Goal: Task Accomplishment & Management: Use online tool/utility

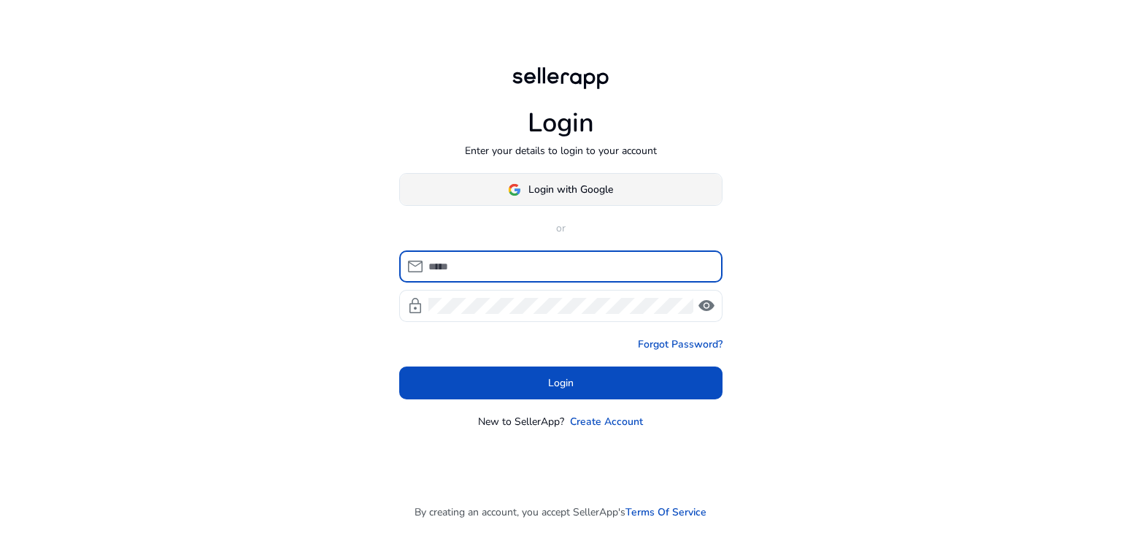
click at [565, 186] on span "Login with Google" at bounding box center [570, 189] width 85 height 15
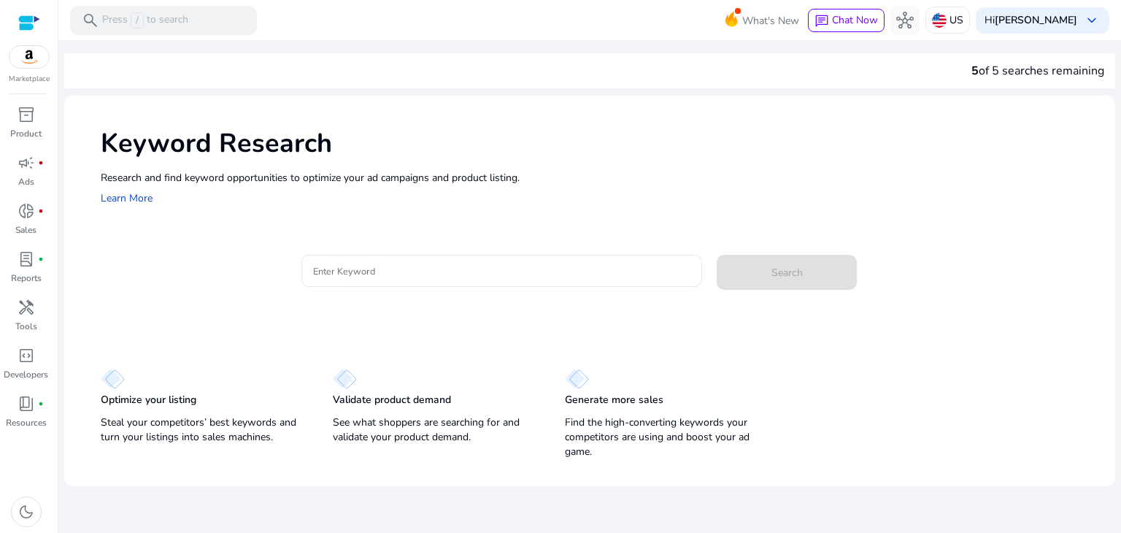
click at [357, 276] on input "Enter Keyword" at bounding box center [502, 271] width 378 height 16
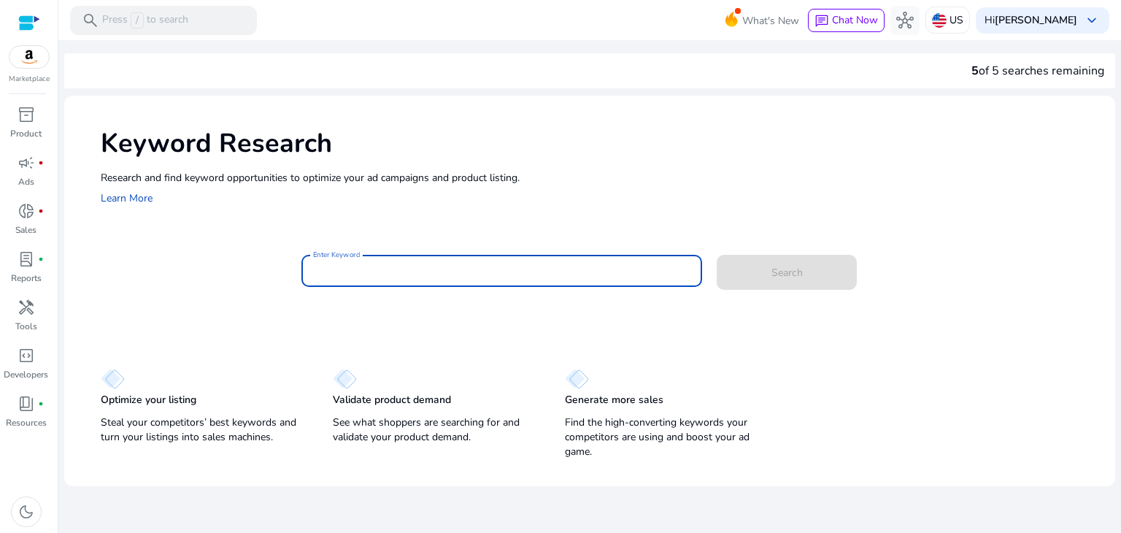
click at [29, 58] on img at bounding box center [28, 57] width 39 height 22
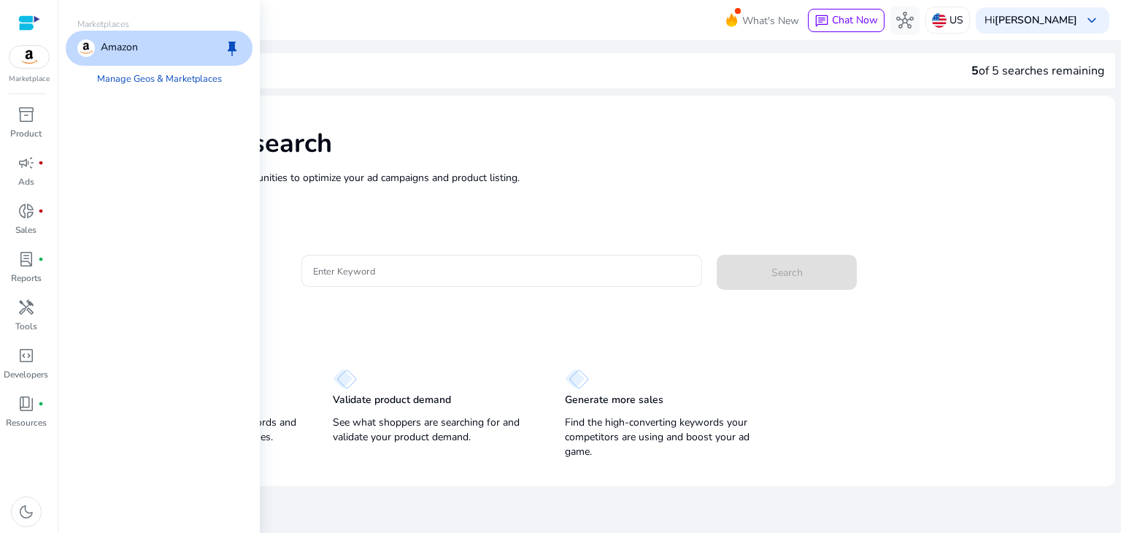
click at [29, 58] on img at bounding box center [28, 57] width 39 height 22
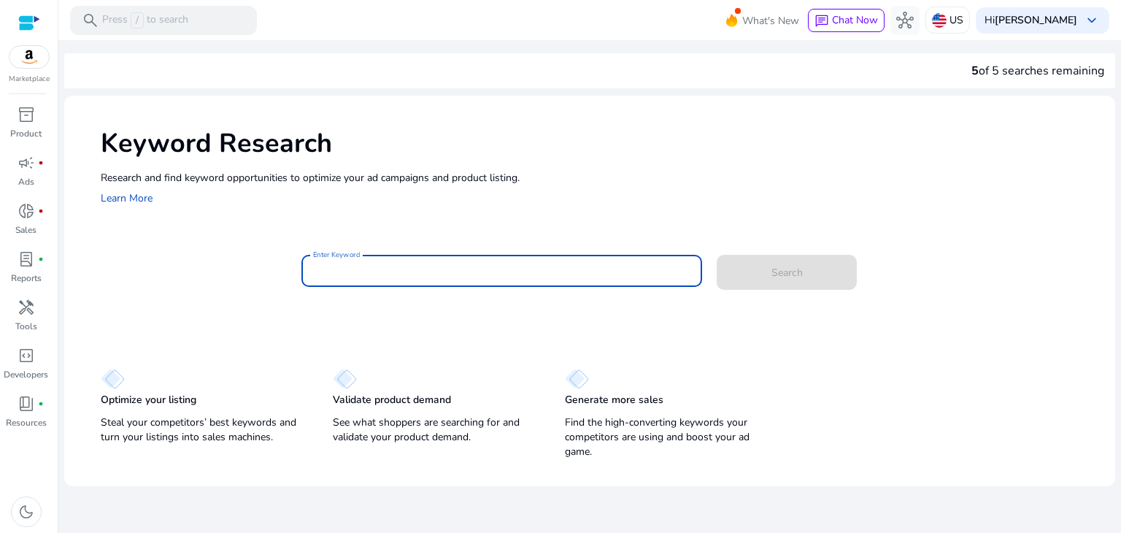
click at [363, 268] on input "Enter Keyword" at bounding box center [502, 271] width 378 height 16
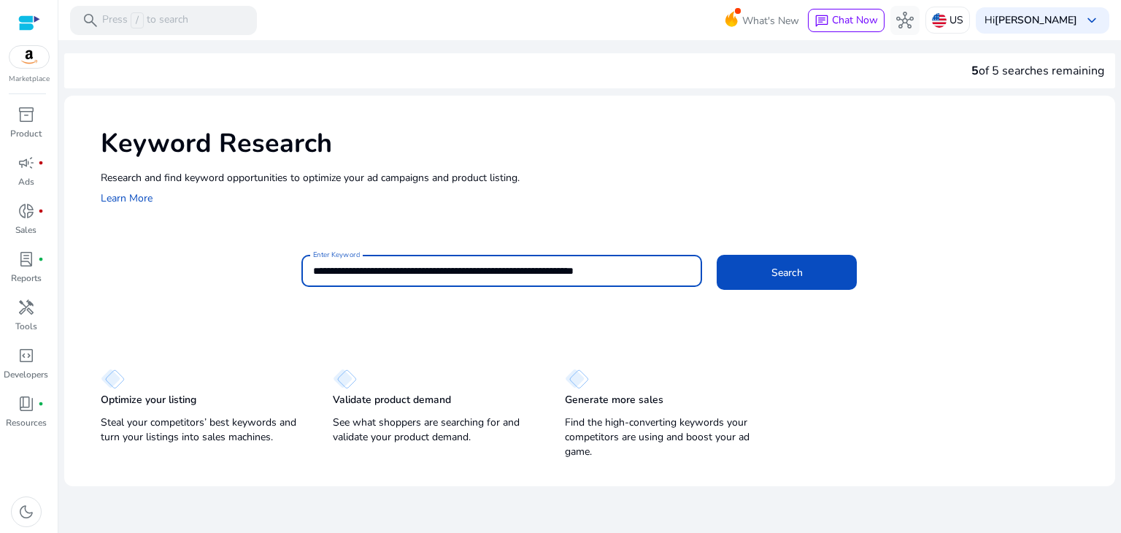
click at [716, 255] on button "Search" at bounding box center [786, 272] width 140 height 35
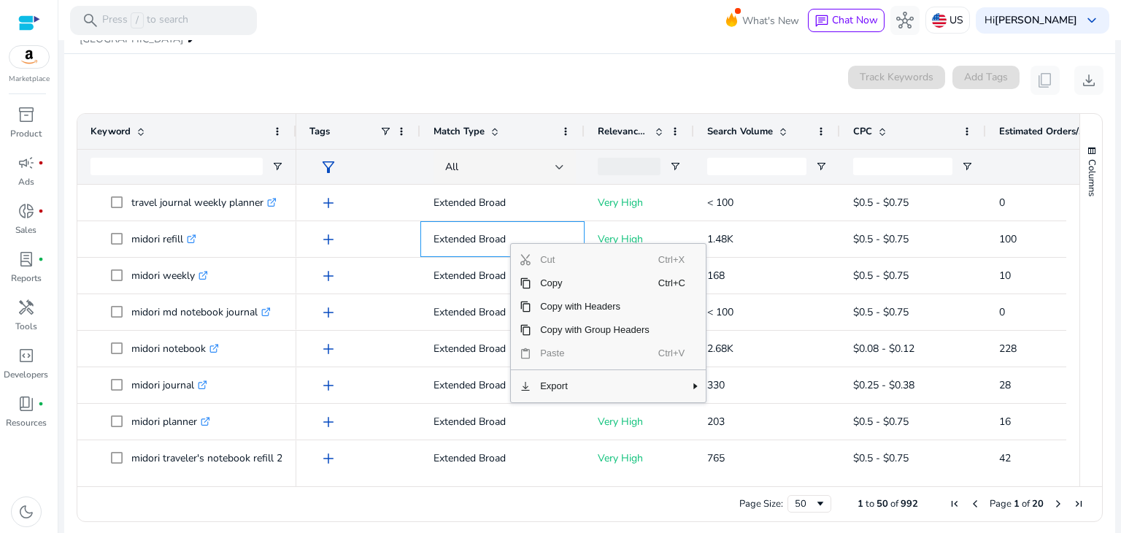
scroll to position [204, 0]
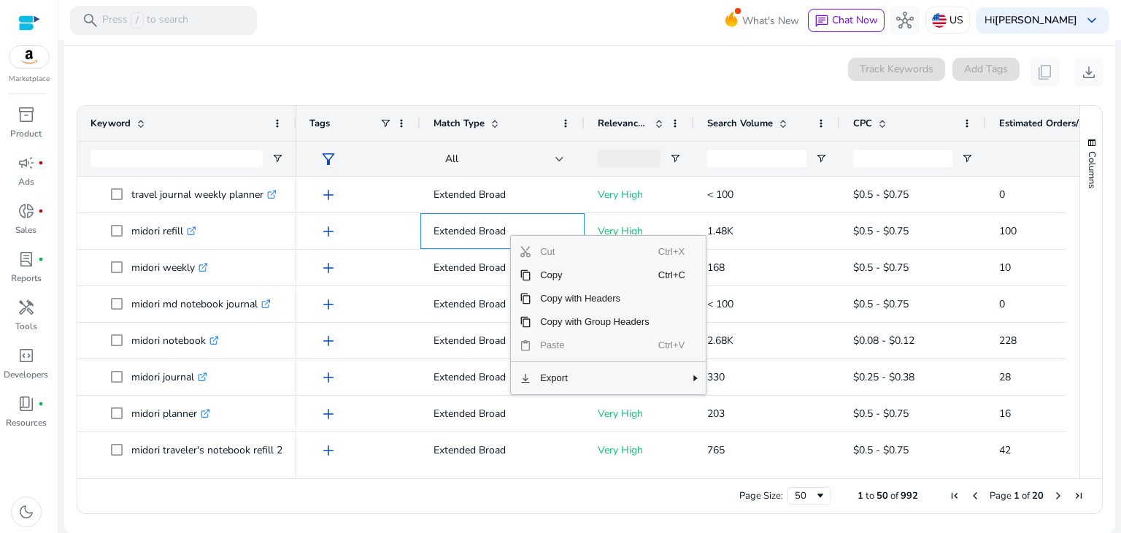
click at [627, 392] on div "Cut Ctrl+X Copy Ctrl+C Copy with Headers Copy with Group Headers Paste Ctrl+V E…" at bounding box center [608, 315] width 195 height 158
click at [632, 389] on div "Cut Ctrl+X Copy Ctrl+C Copy with Headers Copy with Group Headers Paste Ctrl+V E…" at bounding box center [608, 315] width 195 height 158
click at [689, 379] on span "Context Menu" at bounding box center [695, 378] width 12 height 12
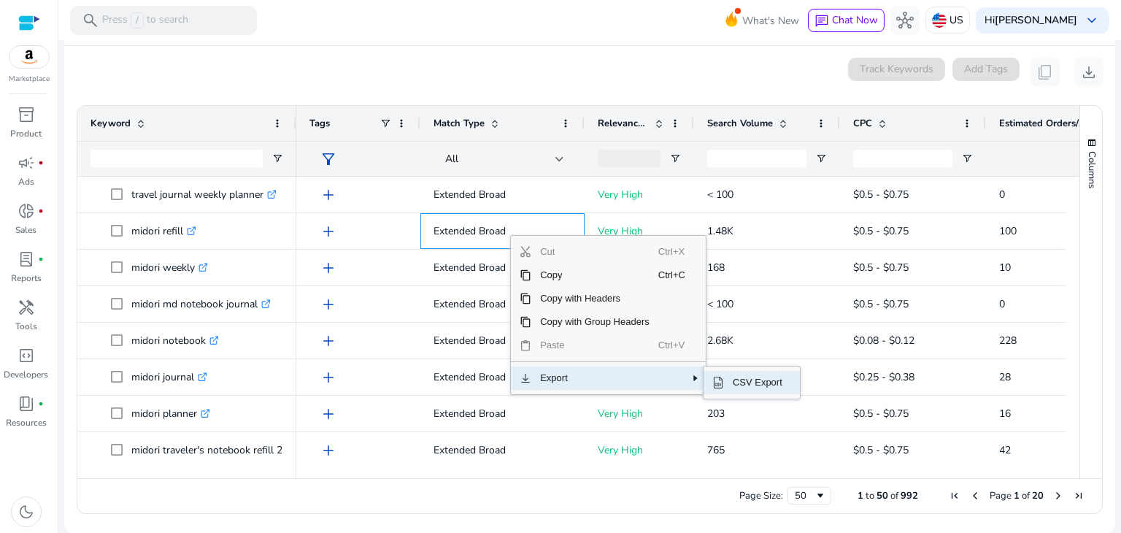
click at [760, 380] on span "CSV Export" at bounding box center [757, 382] width 67 height 23
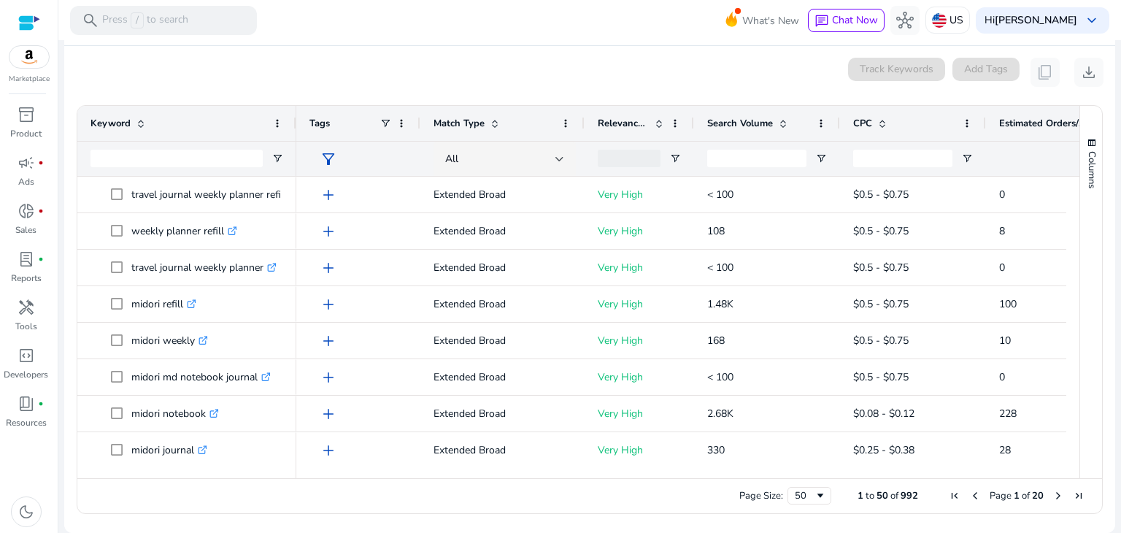
scroll to position [0, 0]
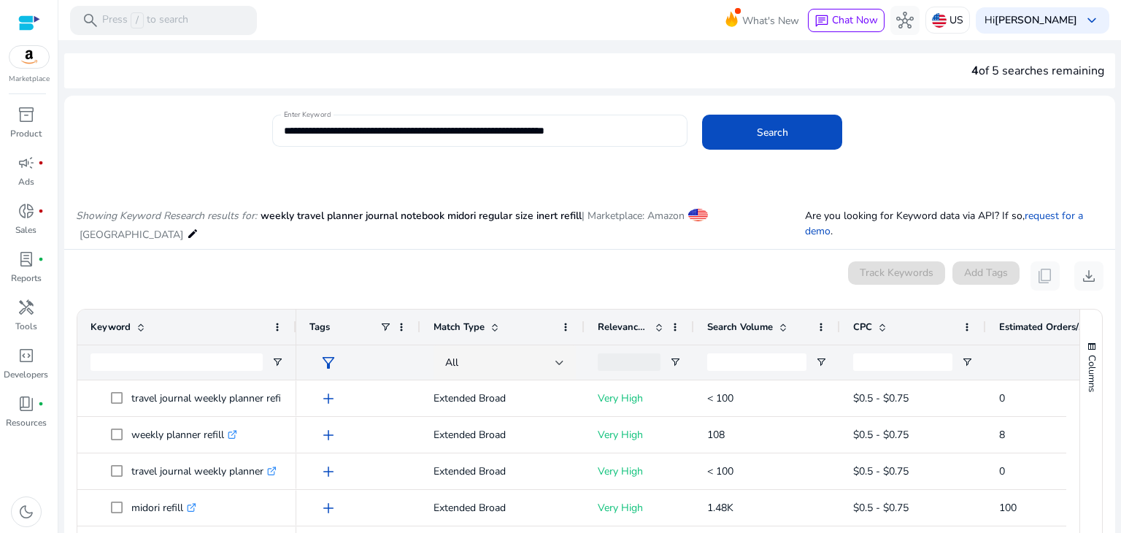
click at [525, 132] on input "**********" at bounding box center [480, 131] width 392 height 16
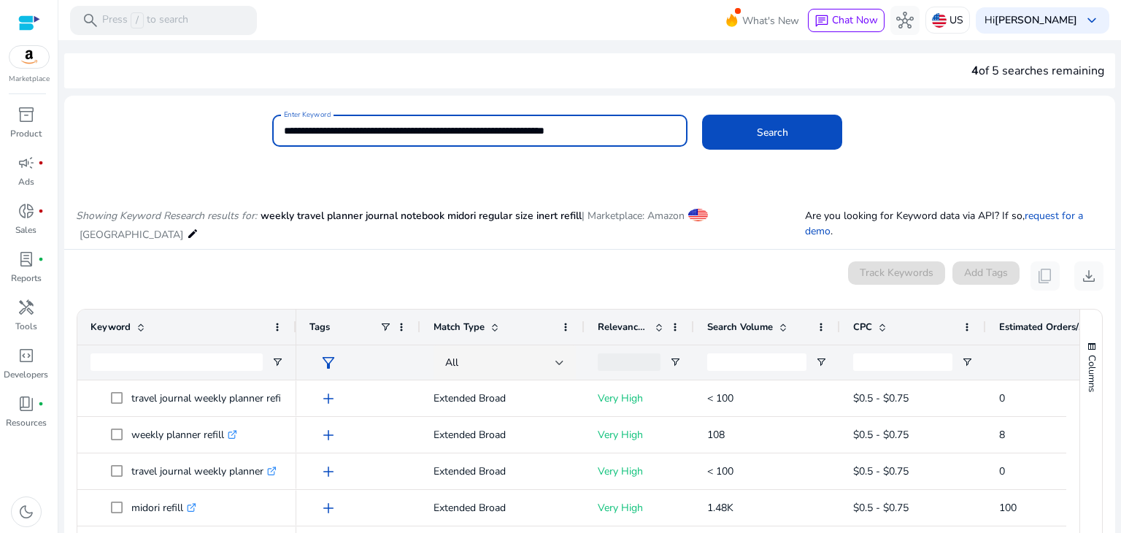
paste input
type input "**********"
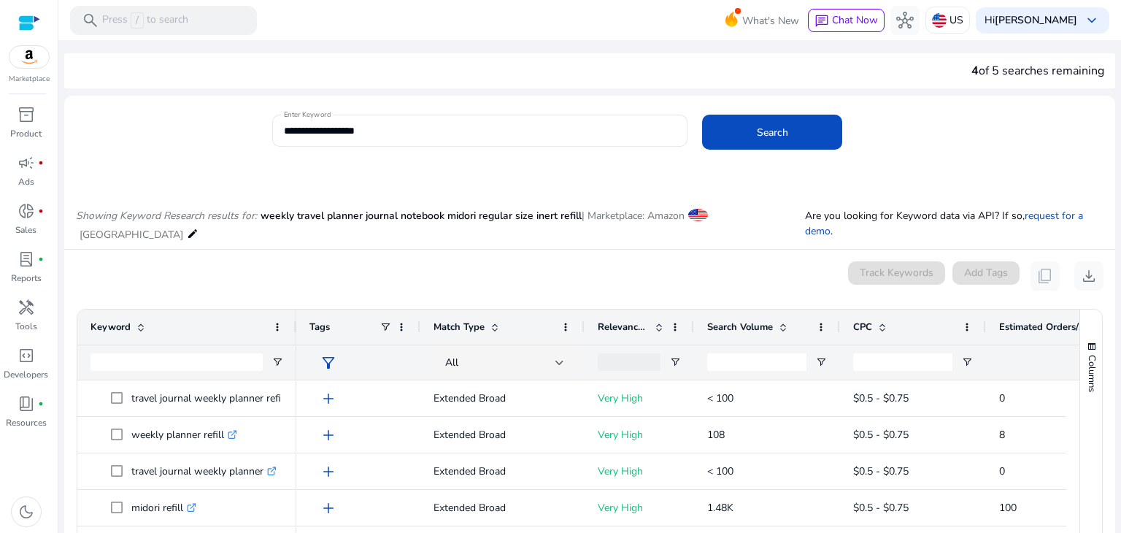
click at [706, 221] on p "Showing Keyword Research results for: weekly travel planner journal notebook mi…" at bounding box center [440, 225] width 729 height 34
click at [774, 137] on span "Search" at bounding box center [771, 132] width 31 height 15
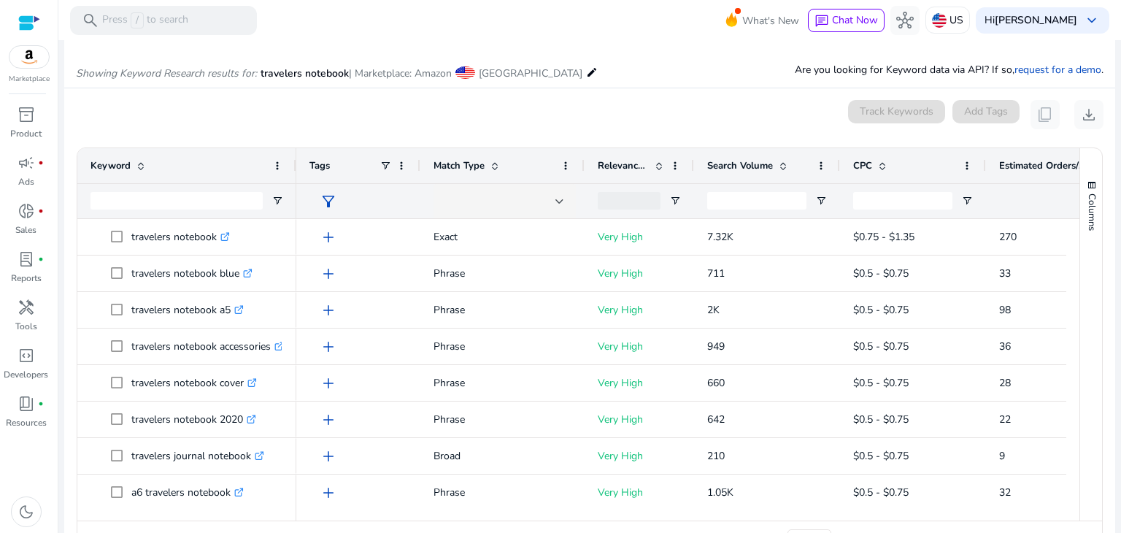
scroll to position [174, 0]
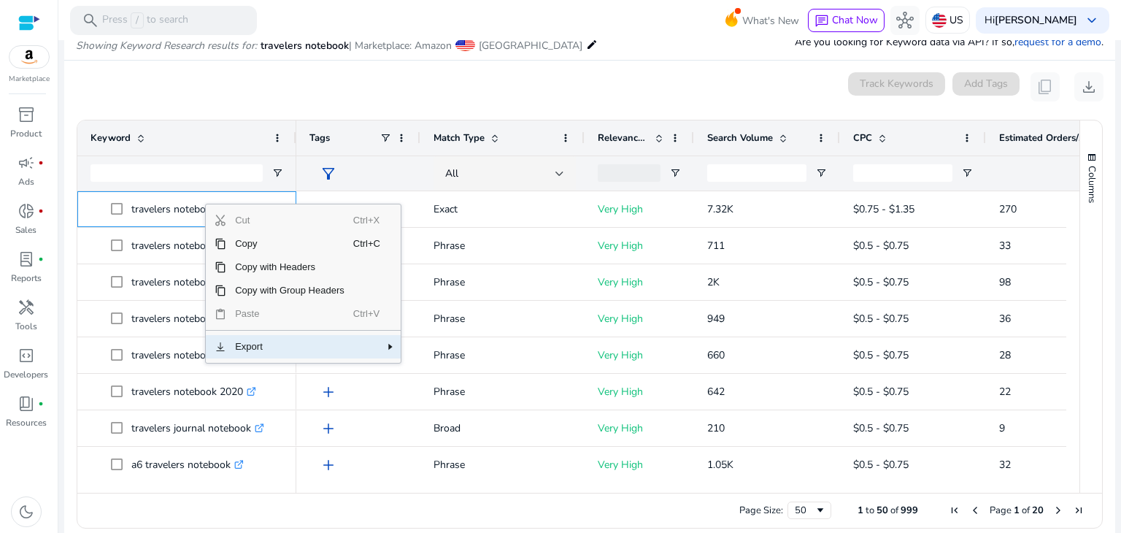
click at [376, 349] on span "Context Menu" at bounding box center [368, 346] width 31 height 23
click at [433, 350] on span "CSV Export" at bounding box center [452, 350] width 67 height 23
